Goal: Browse casually: Explore the website without a specific task or goal

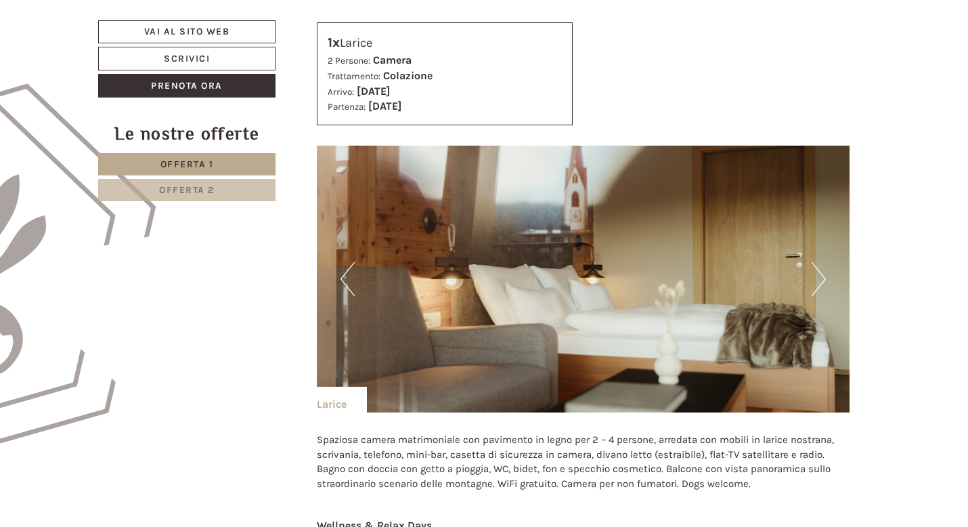
scroll to position [667, 0]
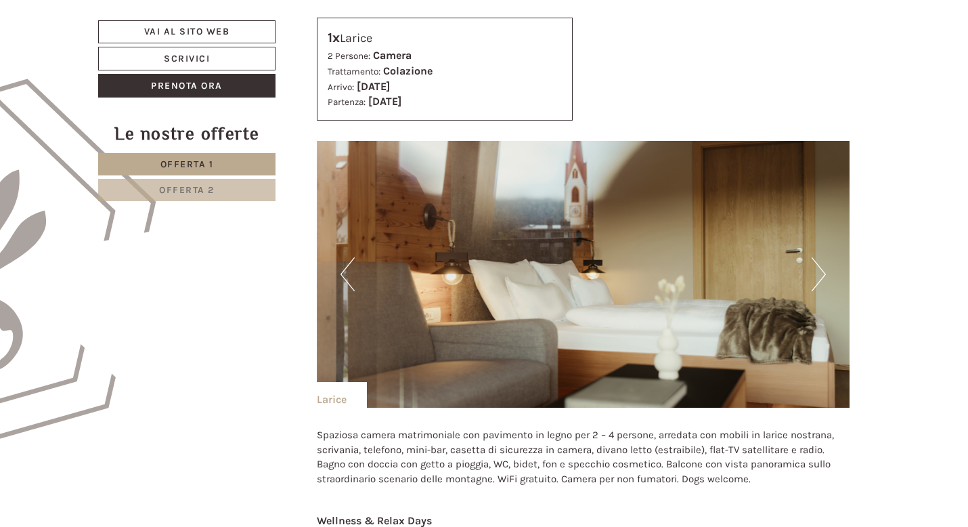
click at [815, 284] on button "Next" at bounding box center [819, 274] width 14 height 34
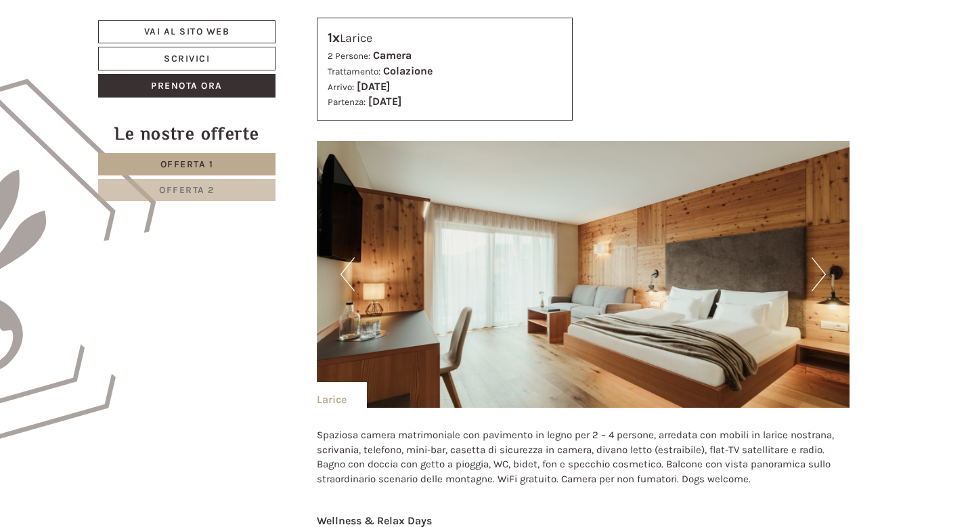
click at [815, 284] on button "Next" at bounding box center [819, 274] width 14 height 34
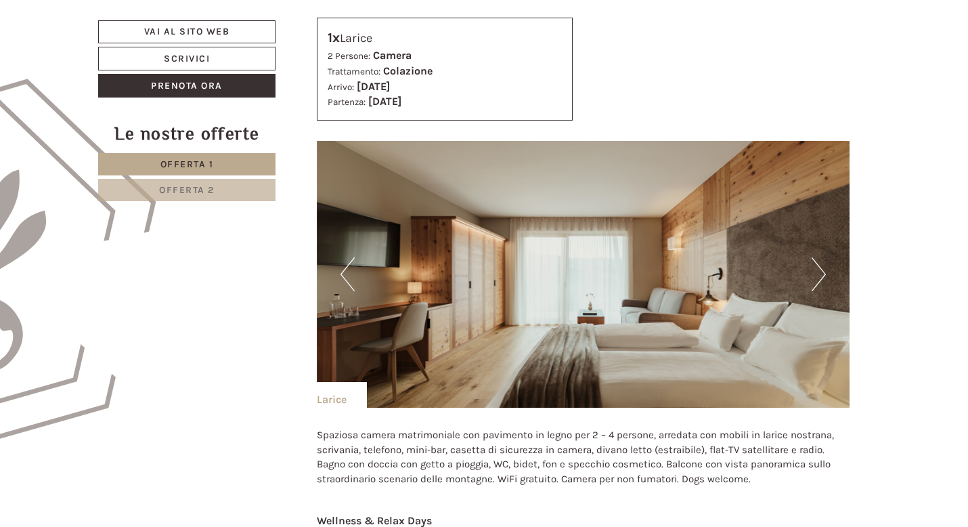
click at [815, 284] on button "Next" at bounding box center [819, 274] width 14 height 34
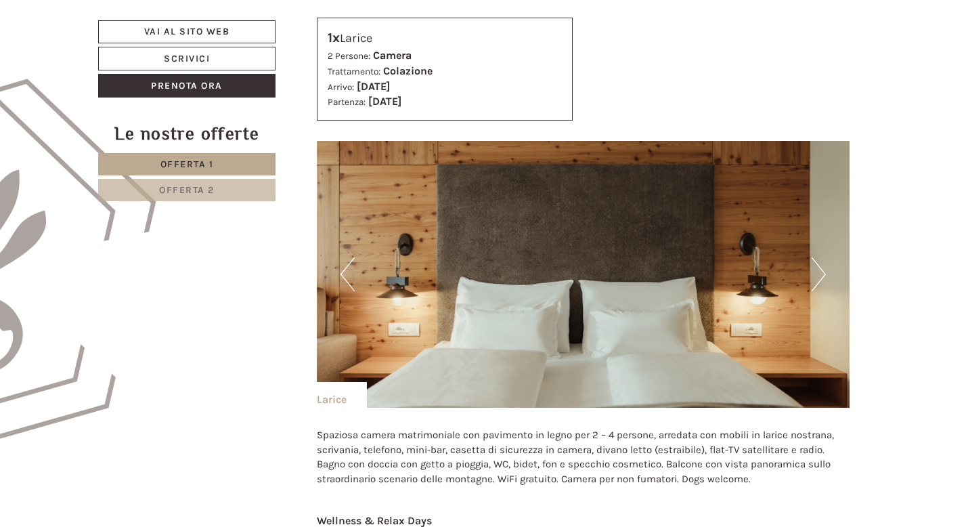
click at [815, 284] on button "Next" at bounding box center [819, 274] width 14 height 34
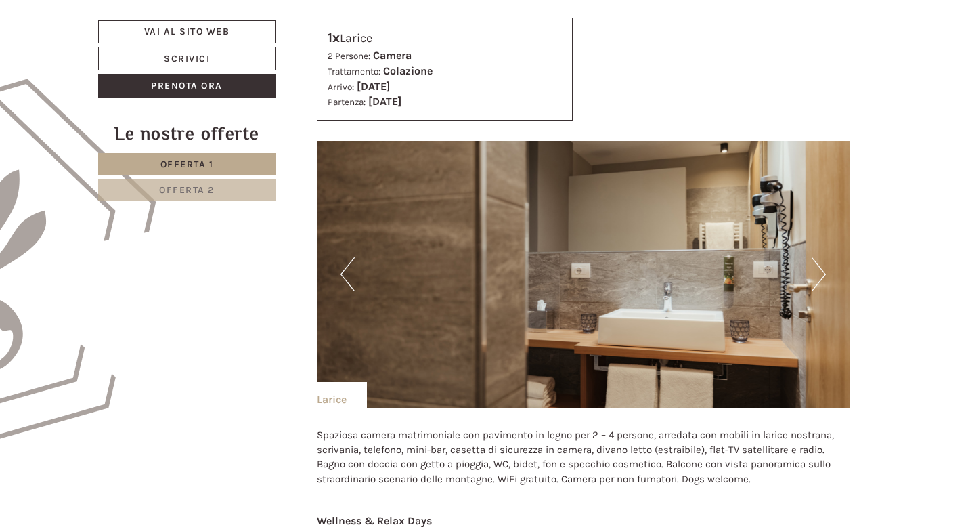
click at [815, 284] on button "Next" at bounding box center [819, 274] width 14 height 34
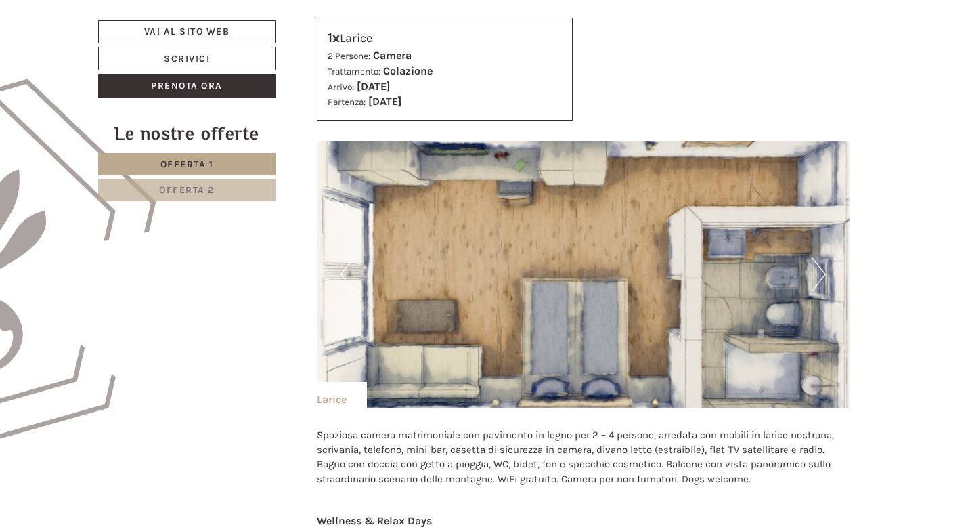
click at [815, 284] on button "Next" at bounding box center [819, 274] width 14 height 34
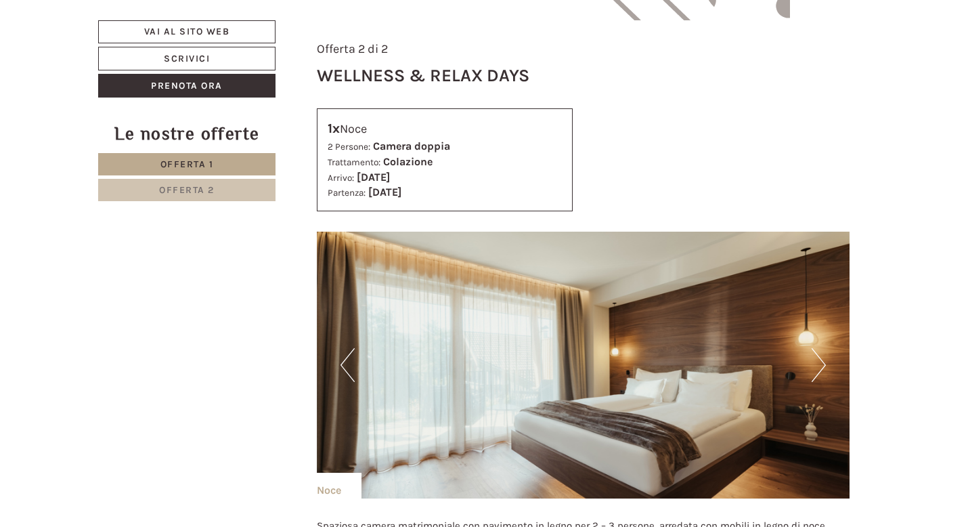
scroll to position [1847, 0]
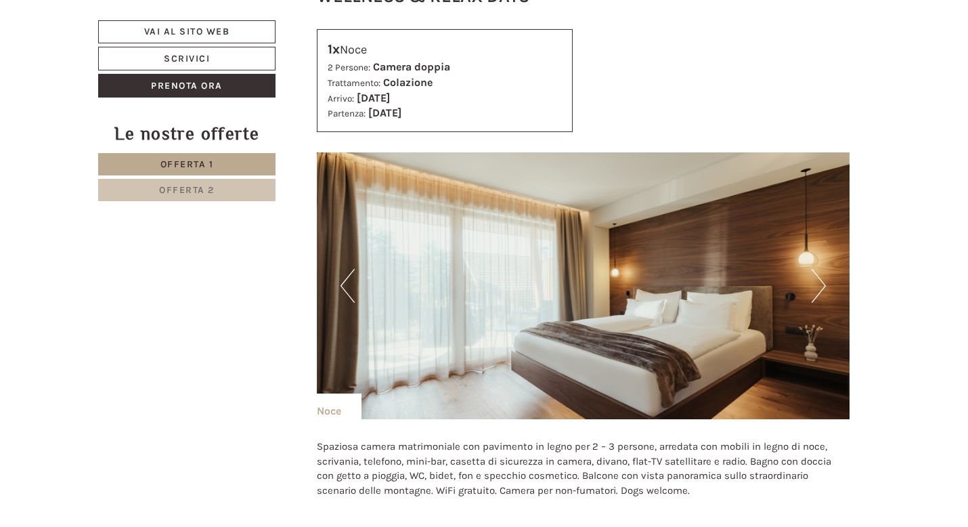
click at [815, 286] on button "Next" at bounding box center [819, 286] width 14 height 34
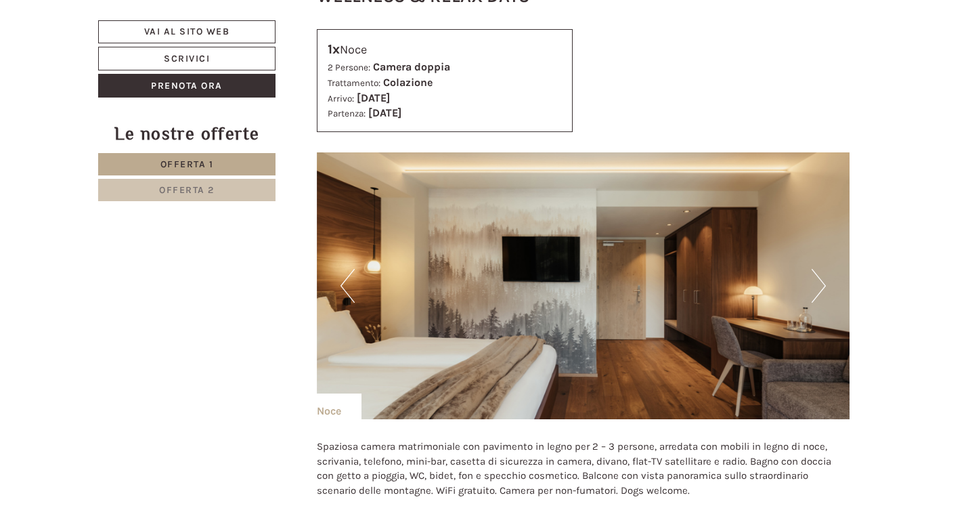
click at [817, 290] on button "Next" at bounding box center [819, 286] width 14 height 34
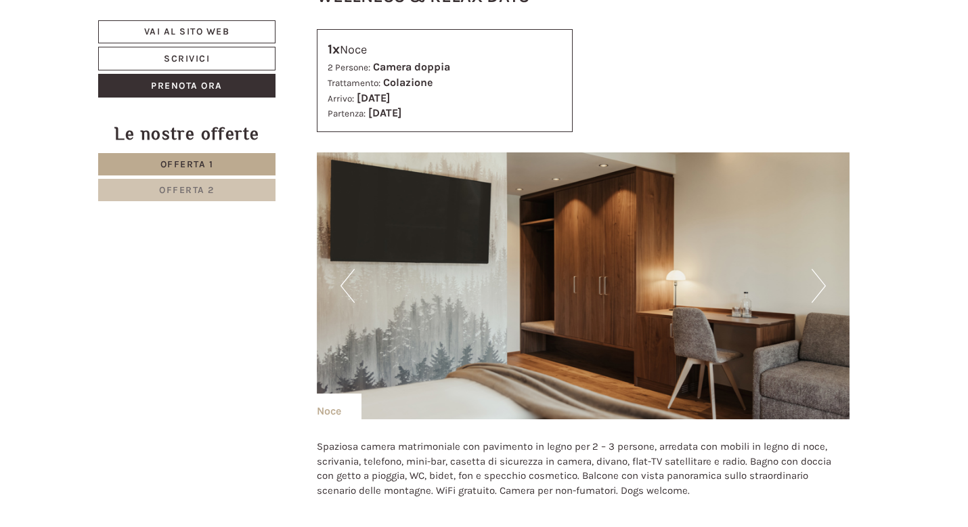
click at [817, 290] on button "Next" at bounding box center [819, 286] width 14 height 34
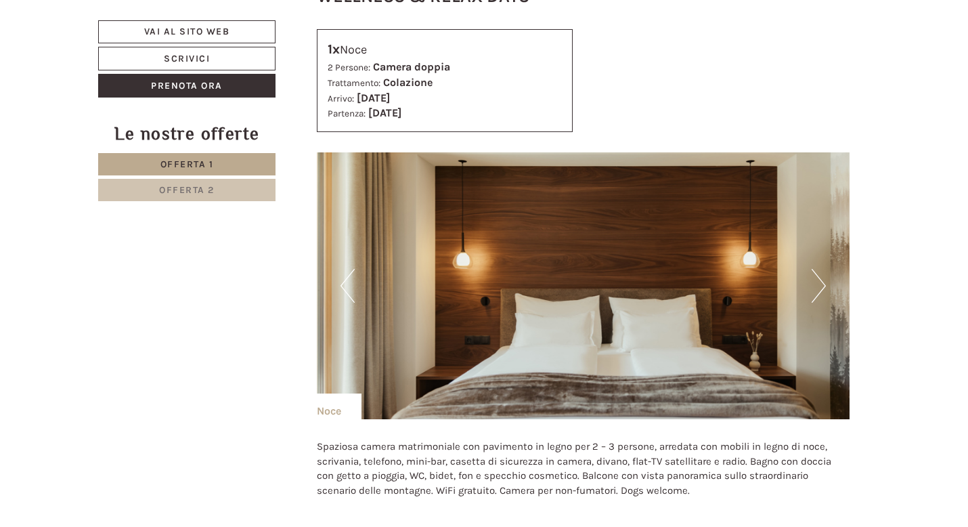
click at [818, 290] on button "Next" at bounding box center [819, 286] width 14 height 34
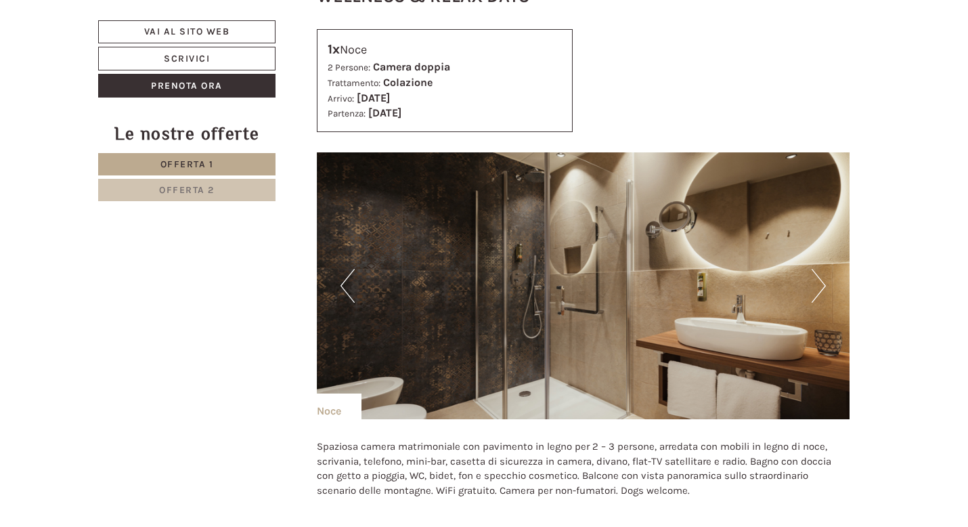
click at [818, 290] on button "Next" at bounding box center [819, 286] width 14 height 34
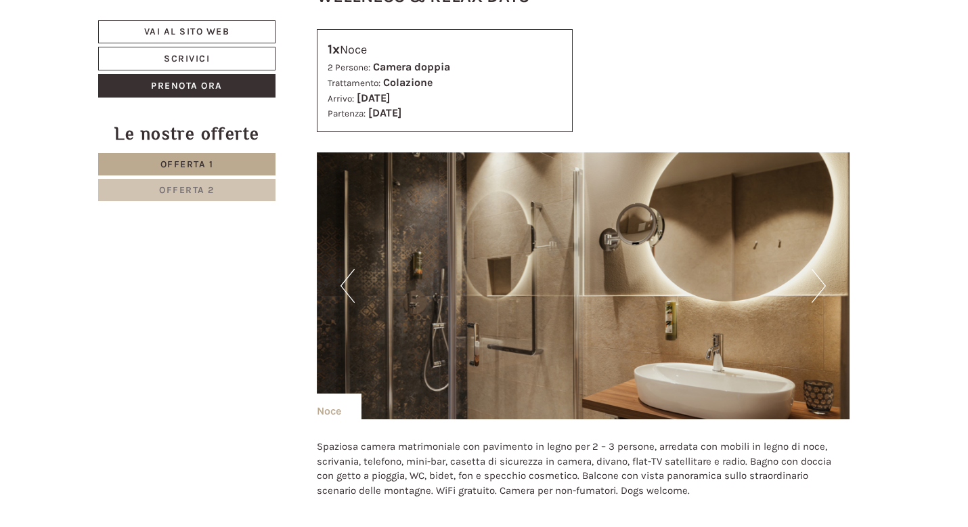
click at [818, 290] on button "Next" at bounding box center [819, 286] width 14 height 34
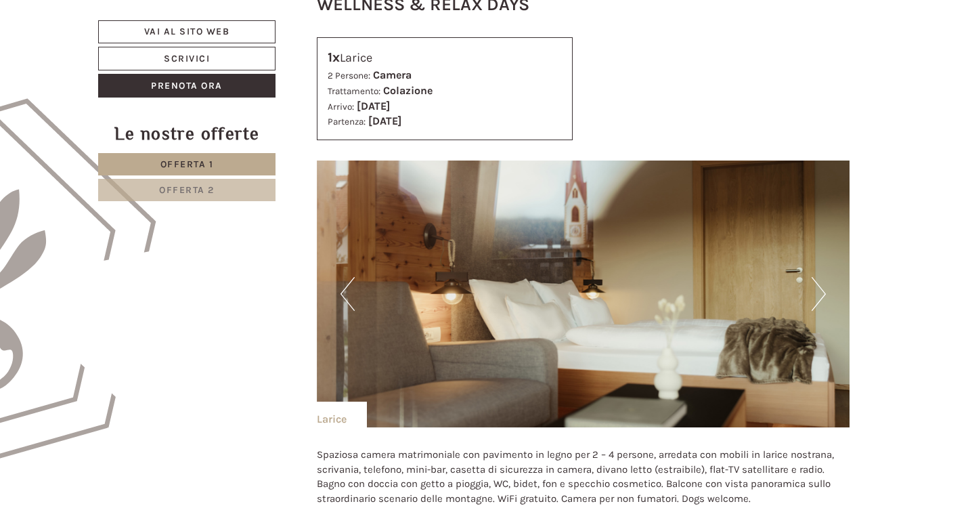
scroll to position [645, 0]
